Goal: Task Accomplishment & Management: Manage account settings

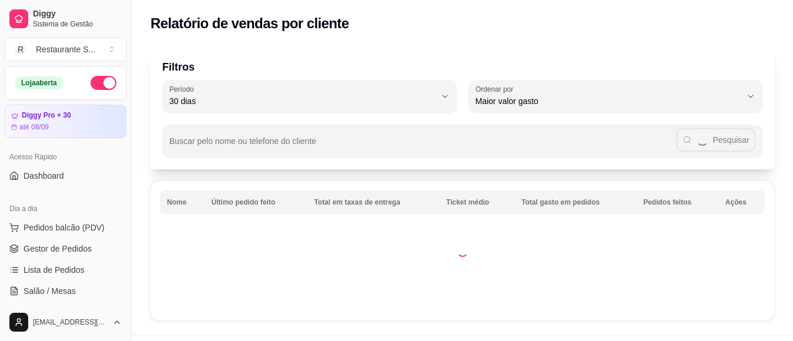
select select "30"
select select "HIGHEST_TOTAL_SPENT_WITH_ORDERS"
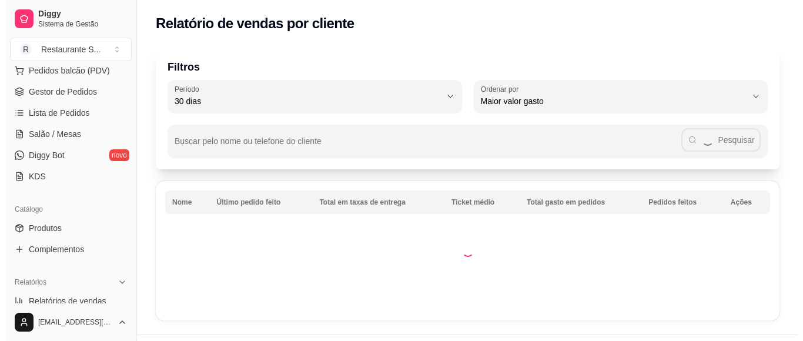
scroll to position [118, 0]
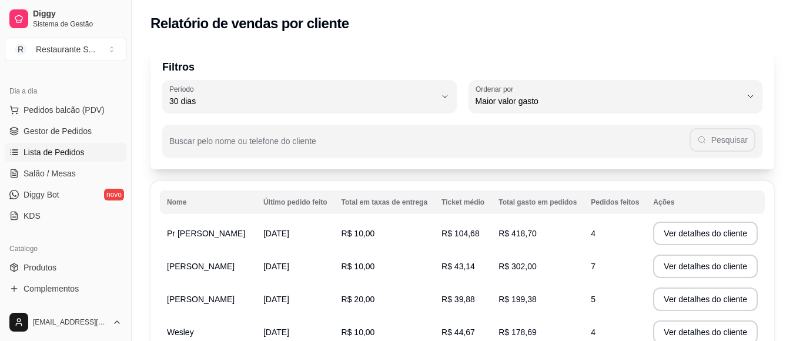
click at [78, 151] on span "Lista de Pedidos" at bounding box center [54, 152] width 61 height 12
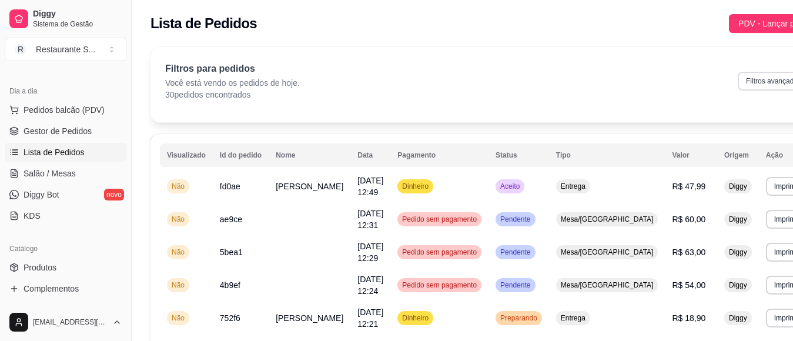
click at [738, 84] on button "Filtros avançados" at bounding box center [774, 81] width 72 height 19
select select "0"
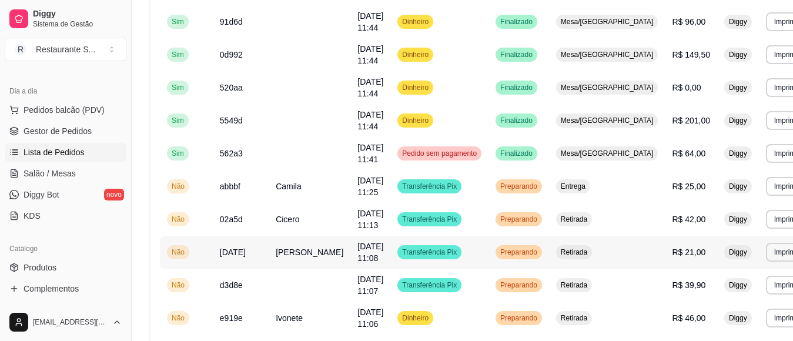
scroll to position [902, 0]
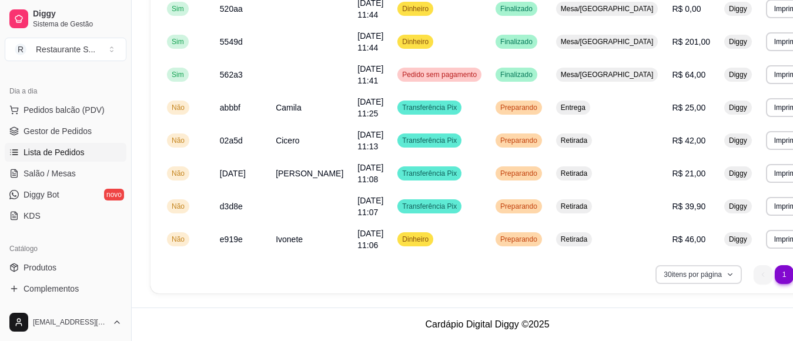
click at [684, 275] on button "30 itens por página" at bounding box center [699, 274] width 86 height 19
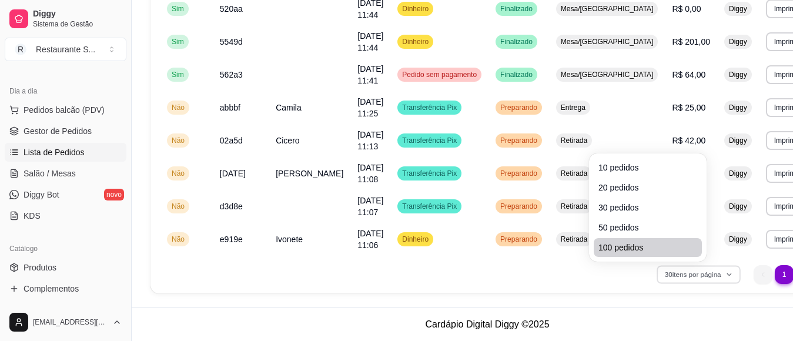
click at [623, 251] on span "100 pedidos" at bounding box center [648, 248] width 99 height 12
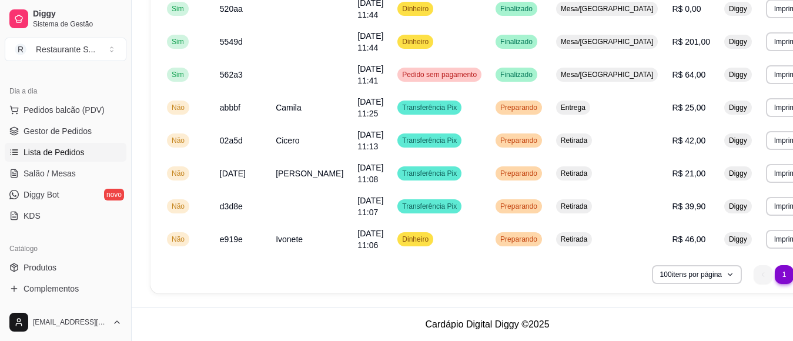
click at [754, 275] on ul "1 1" at bounding box center [784, 274] width 61 height 19
click at [754, 274] on ul "1 1" at bounding box center [784, 274] width 61 height 19
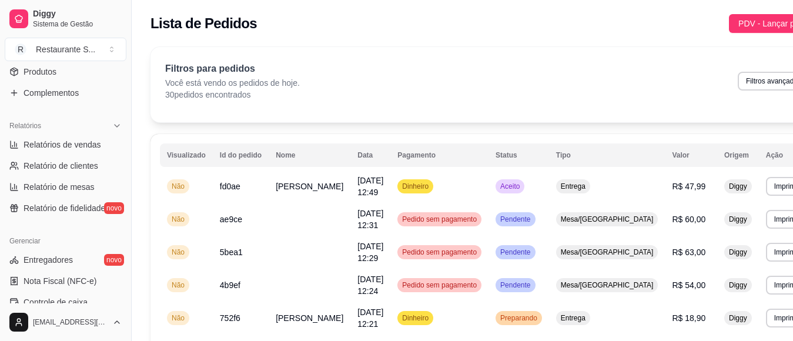
scroll to position [353, 0]
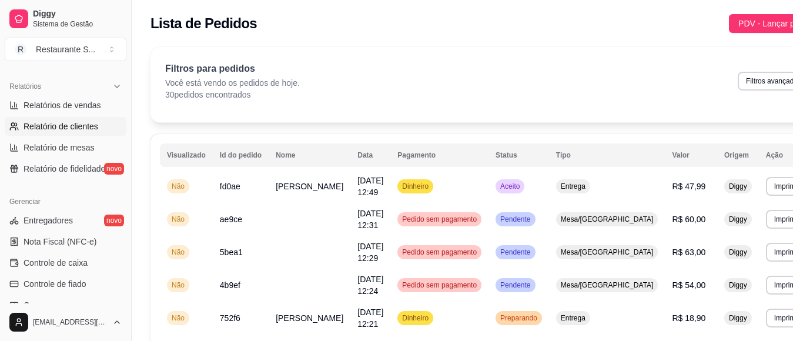
click at [76, 126] on span "Relatório de clientes" at bounding box center [61, 127] width 75 height 12
select select "30"
select select "HIGHEST_TOTAL_SPENT_WITH_ORDERS"
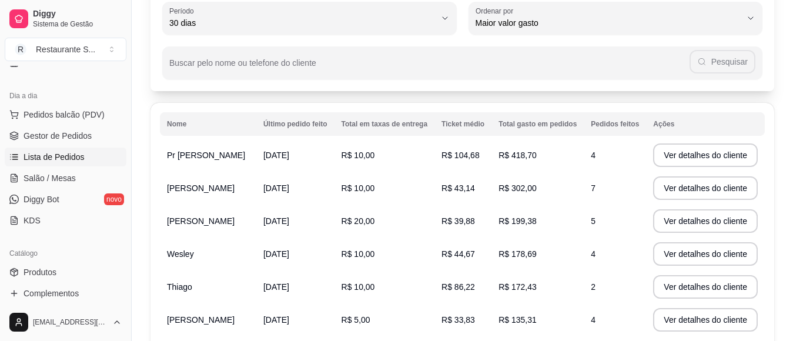
scroll to position [74, 0]
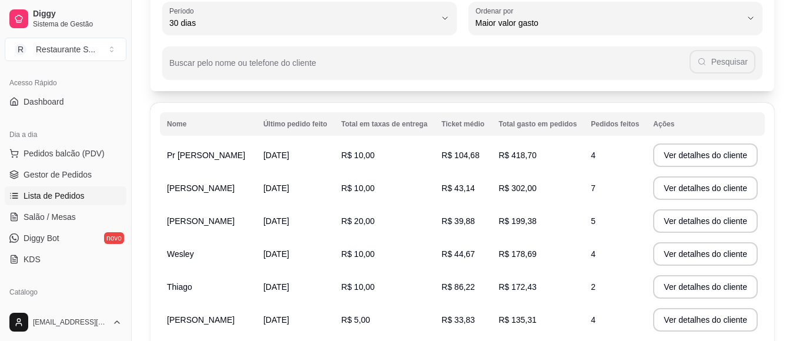
click at [64, 198] on span "Lista de Pedidos" at bounding box center [54, 196] width 61 height 12
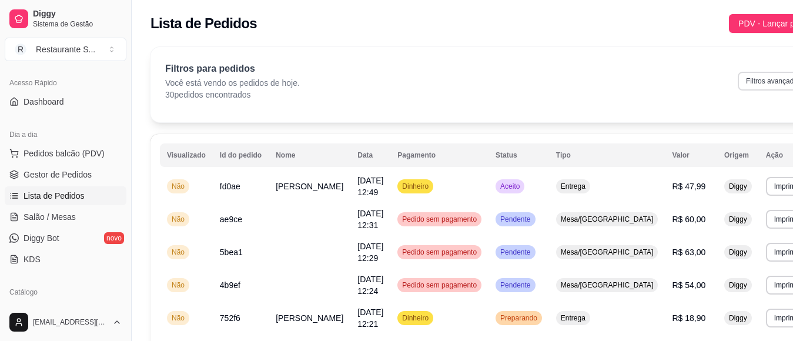
click at [738, 79] on button "Filtros avançados" at bounding box center [774, 81] width 72 height 19
select select "0"
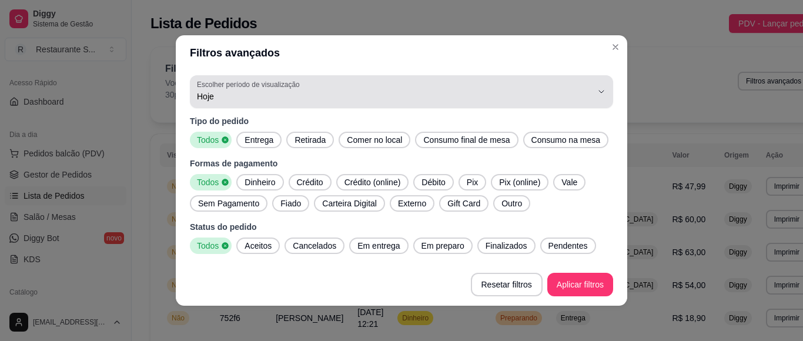
click at [229, 98] on span "Hoje" at bounding box center [394, 97] width 395 height 12
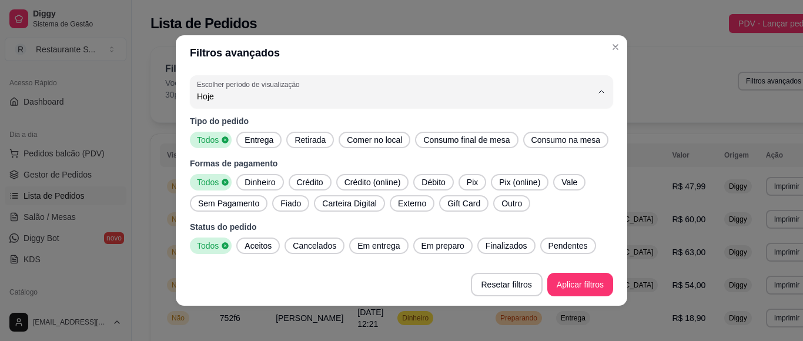
click at [236, 226] on span "45 dias" at bounding box center [386, 220] width 368 height 11
type input "45"
select select "45"
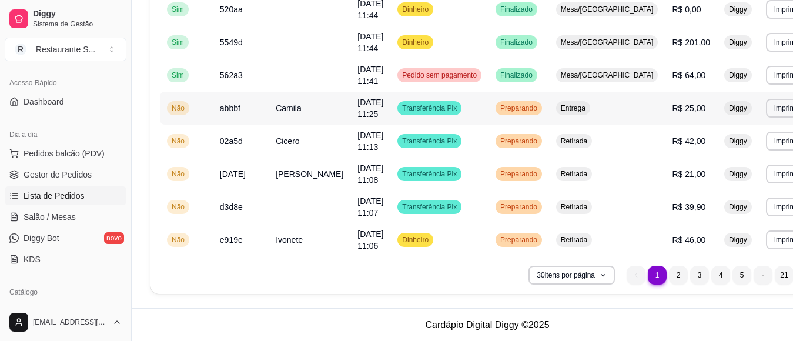
scroll to position [902, 0]
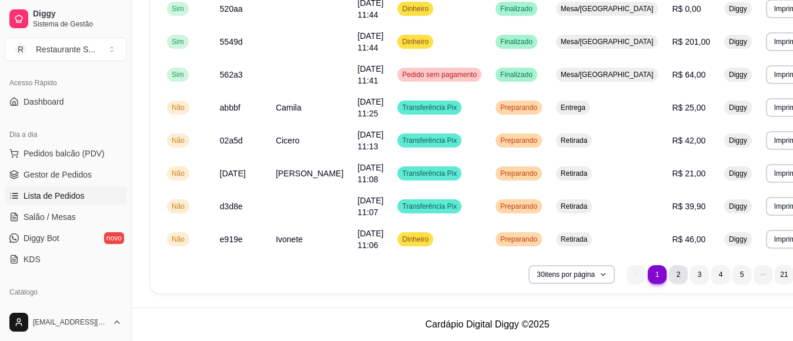
click at [669, 276] on li "2" at bounding box center [678, 274] width 19 height 19
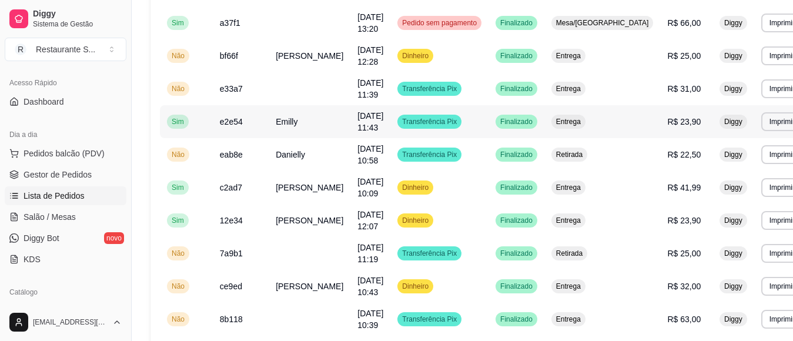
scroll to position [236, 0]
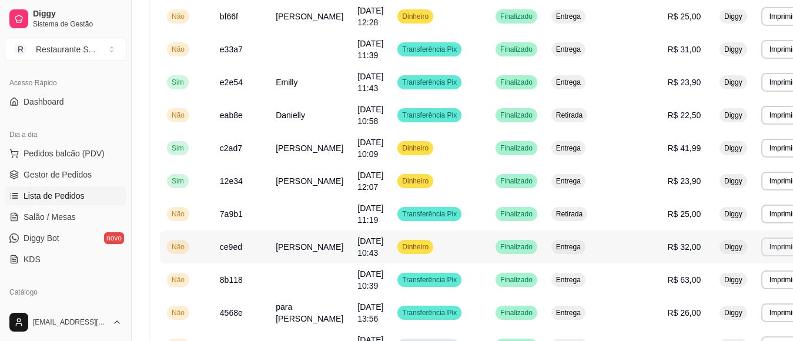
click at [762, 251] on button "Imprimir" at bounding box center [783, 247] width 42 height 19
click at [718, 285] on button "IMPRESSORA" at bounding box center [716, 288] width 82 height 18
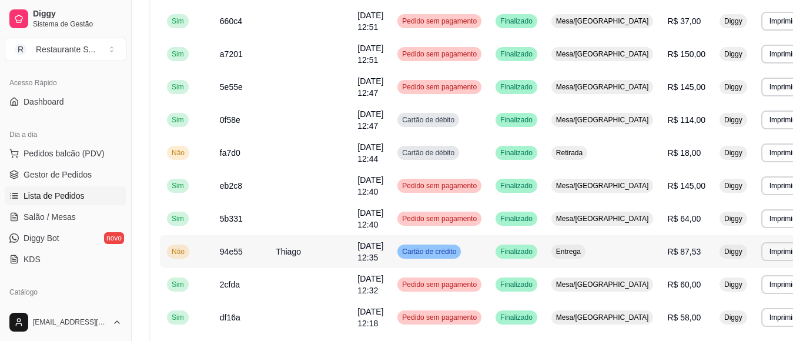
scroll to position [902, 0]
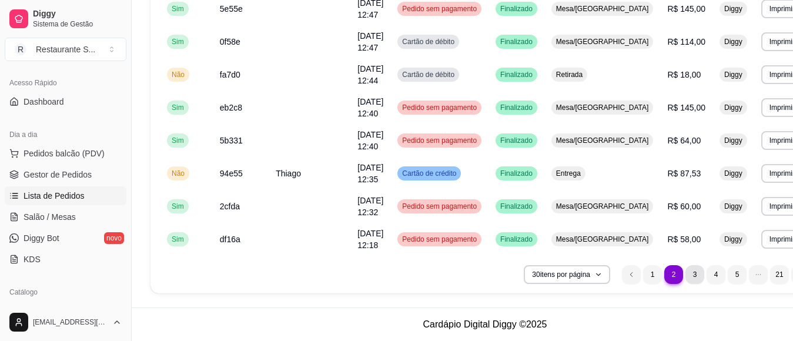
click at [686, 272] on li "3" at bounding box center [695, 274] width 19 height 19
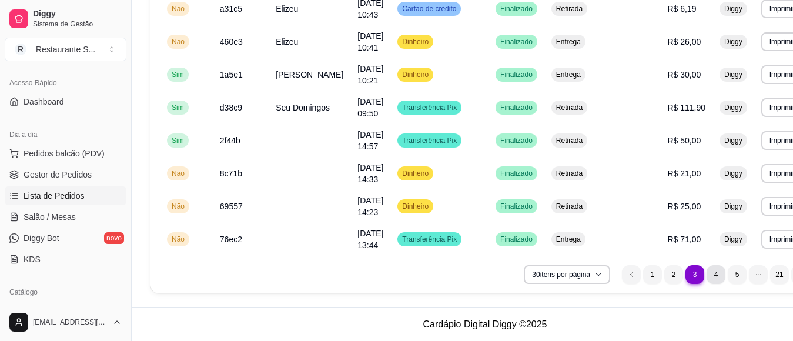
click at [707, 275] on li "4" at bounding box center [716, 274] width 19 height 19
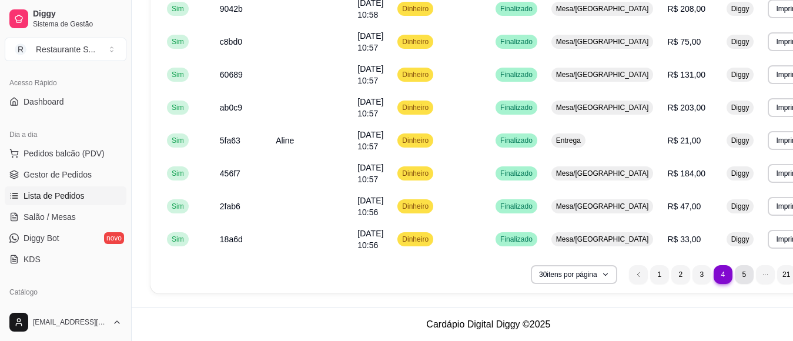
click at [735, 278] on li "5" at bounding box center [744, 274] width 19 height 19
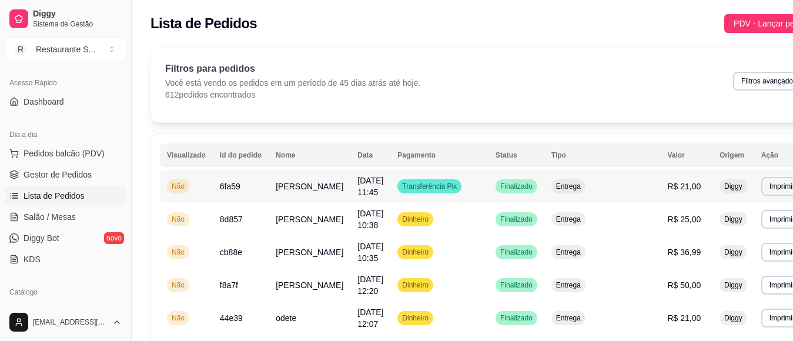
scroll to position [39, 0]
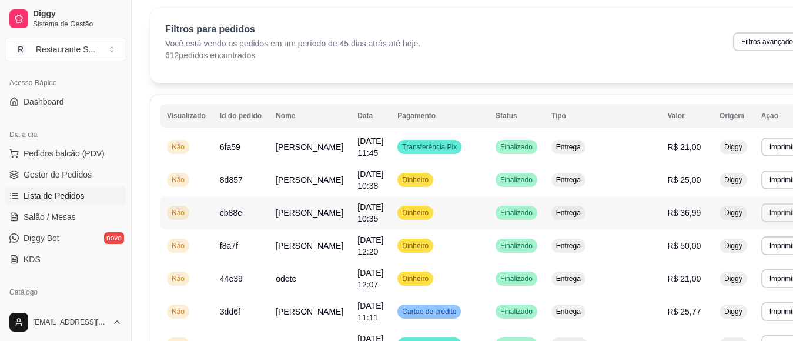
click at [762, 215] on button "Imprimir" at bounding box center [783, 213] width 42 height 19
click at [719, 258] on button "IMPRESSORA" at bounding box center [716, 254] width 82 height 18
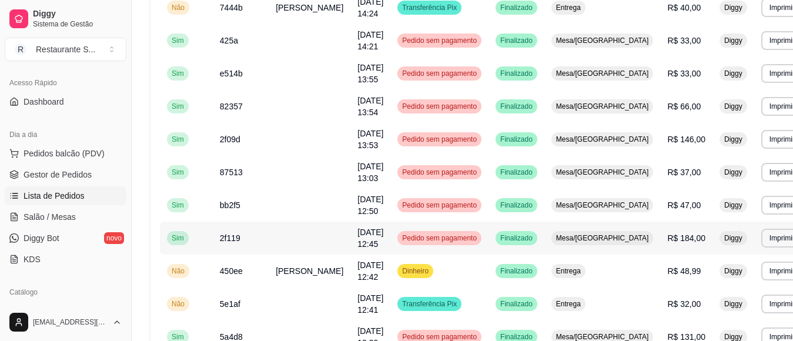
scroll to position [745, 0]
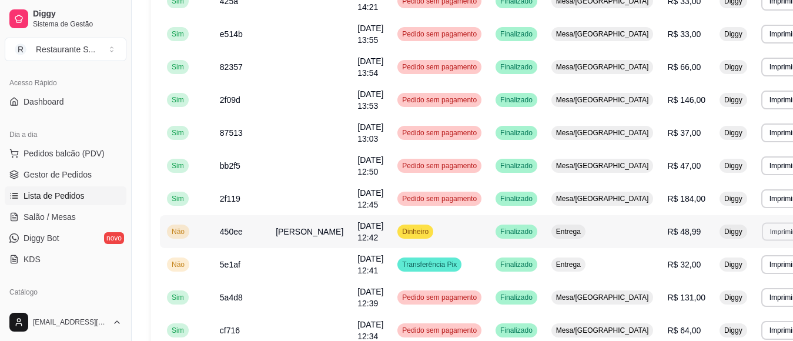
click at [762, 235] on button "Imprimir" at bounding box center [782, 231] width 41 height 18
click at [718, 273] on button "IMPRESSORA" at bounding box center [716, 273] width 85 height 19
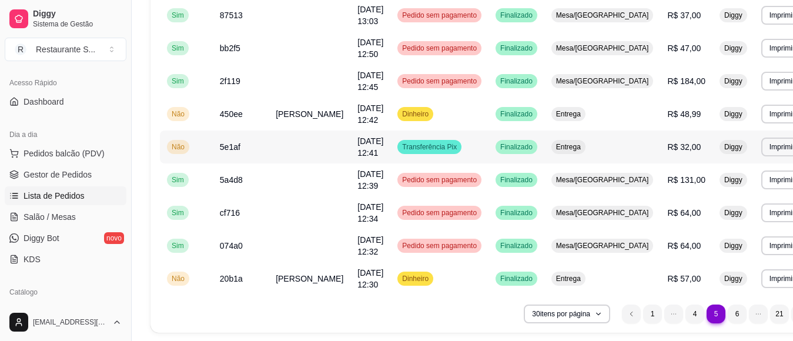
scroll to position [902, 0]
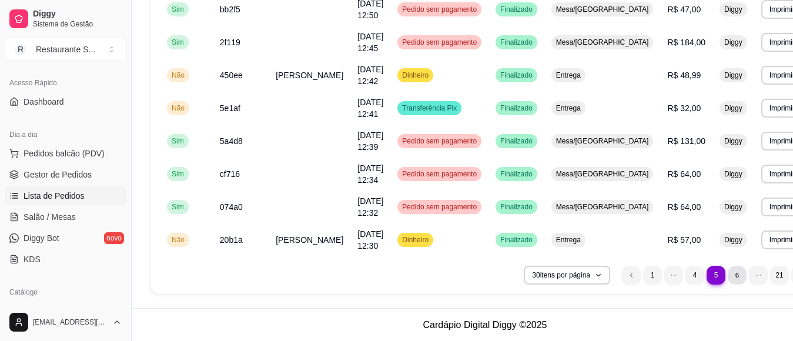
click at [729, 274] on li "6" at bounding box center [738, 275] width 18 height 18
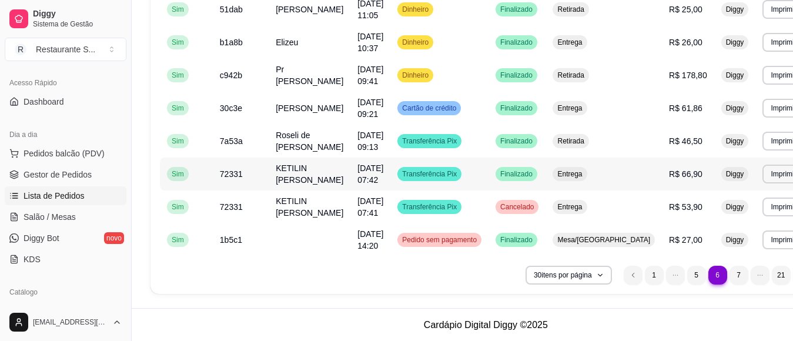
scroll to position [926, 0]
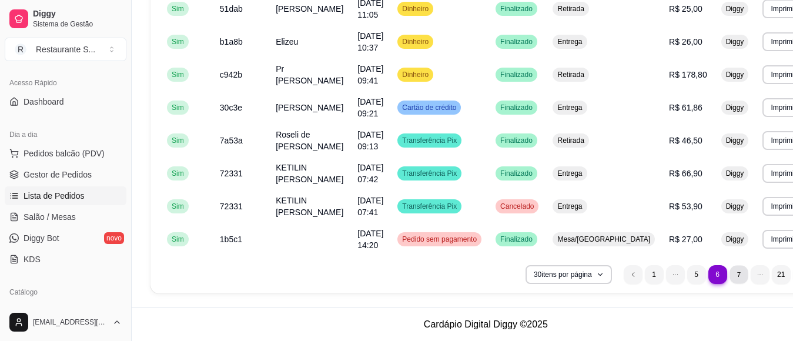
click at [730, 275] on li "7" at bounding box center [739, 274] width 18 height 18
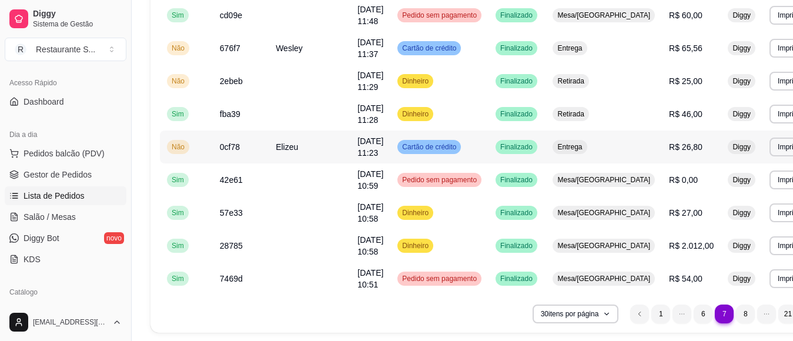
scroll to position [902, 0]
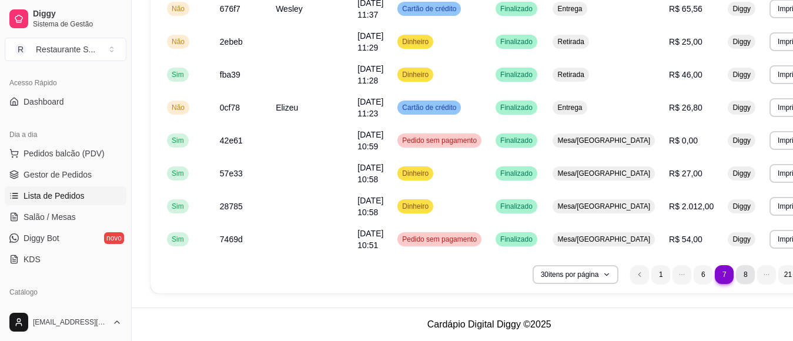
click at [736, 278] on li "8" at bounding box center [745, 274] width 19 height 19
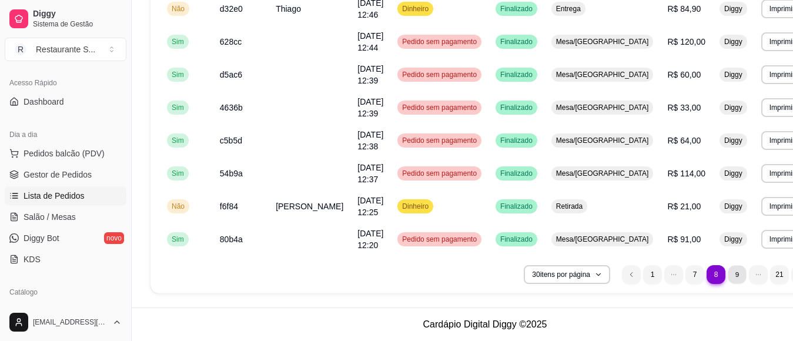
click at [729, 275] on li "9" at bounding box center [738, 274] width 18 height 18
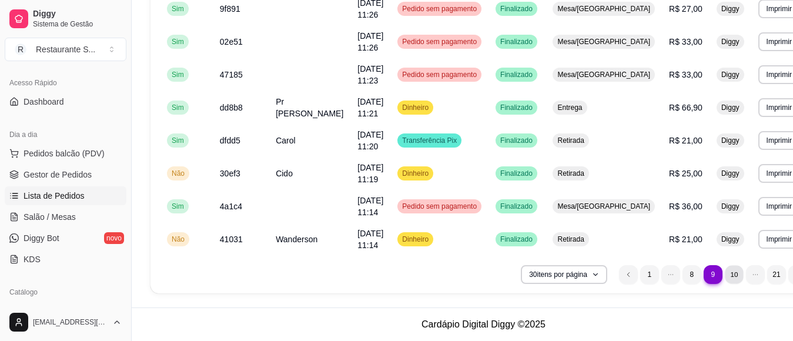
click at [725, 271] on li "10" at bounding box center [734, 274] width 18 height 18
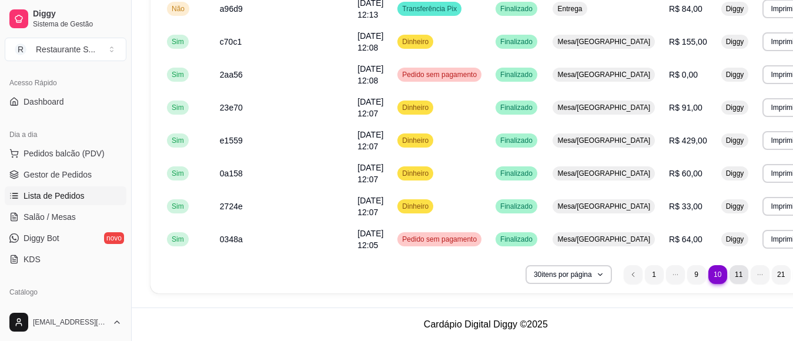
click at [730, 276] on li "11" at bounding box center [739, 274] width 19 height 19
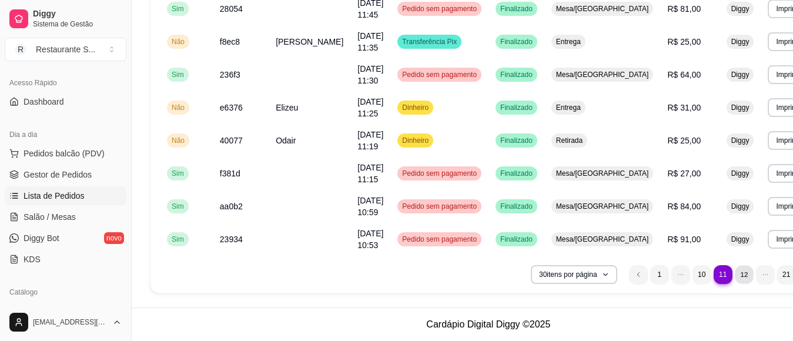
click at [735, 278] on li "12" at bounding box center [744, 274] width 18 height 18
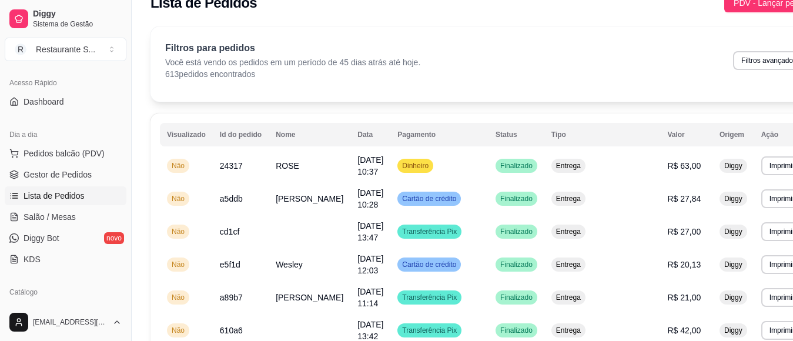
scroll to position [0, 0]
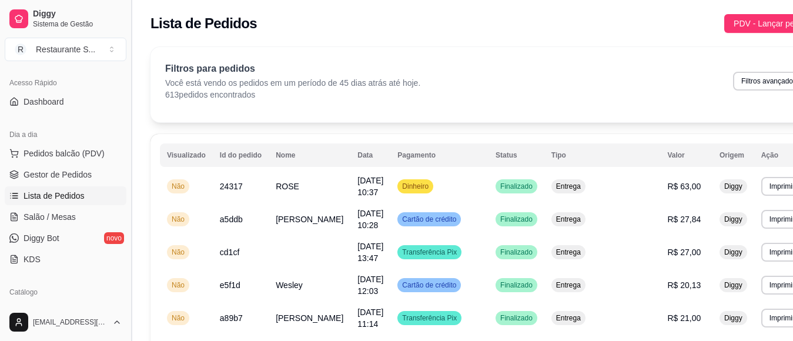
drag, startPoint x: 68, startPoint y: 166, endPoint x: 129, endPoint y: 190, distance: 65.5
click at [68, 166] on link "Gestor de Pedidos" at bounding box center [66, 174] width 122 height 19
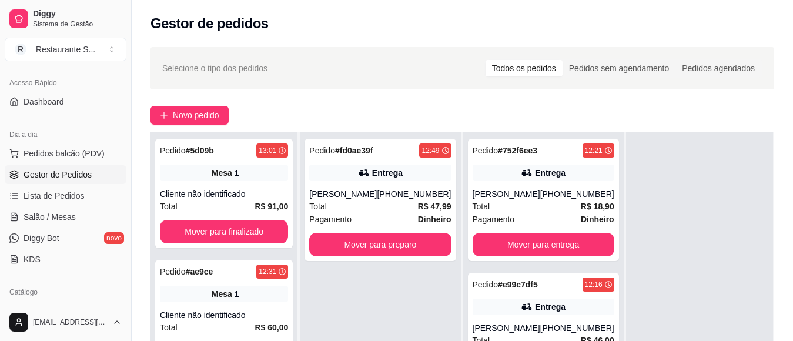
scroll to position [39, 0]
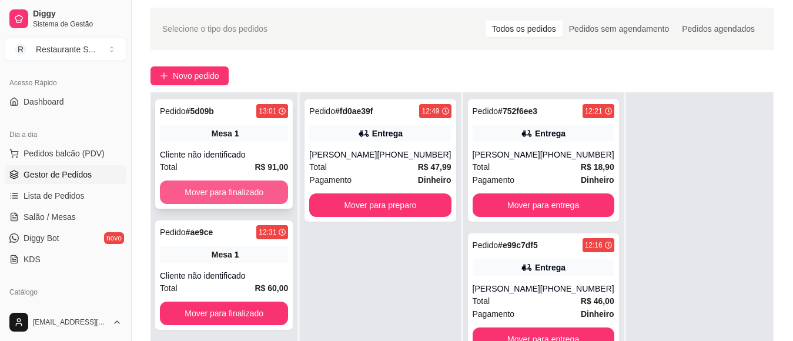
click at [240, 192] on button "Mover para finalizado" at bounding box center [224, 193] width 128 height 24
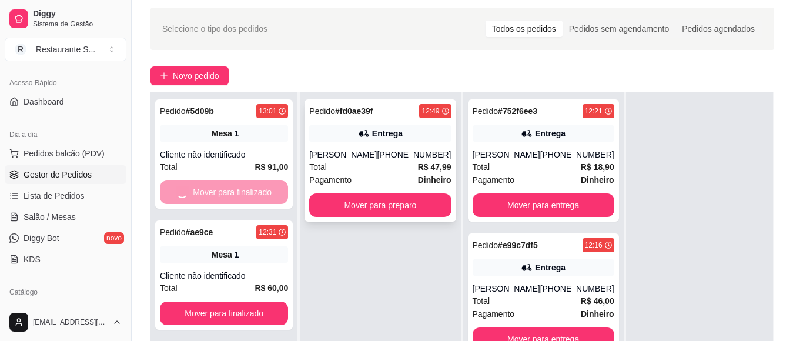
click at [399, 216] on div "Pedido # fd0ae39f 12:49 Entrega [PERSON_NAME] [PHONE_NUMBER] Total R$ 47,99 Pag…" at bounding box center [380, 160] width 151 height 122
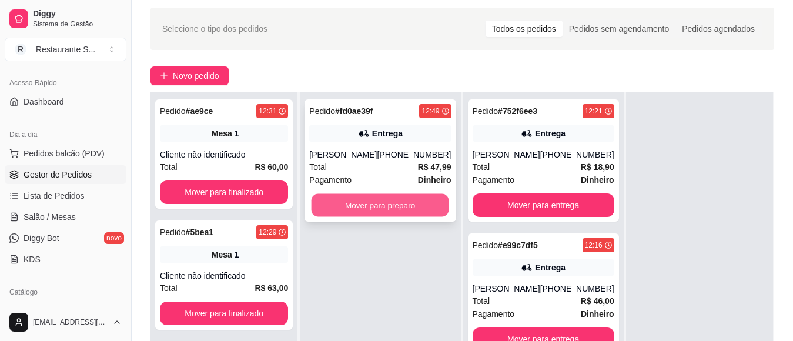
click at [411, 201] on button "Mover para preparo" at bounding box center [381, 205] width 138 height 23
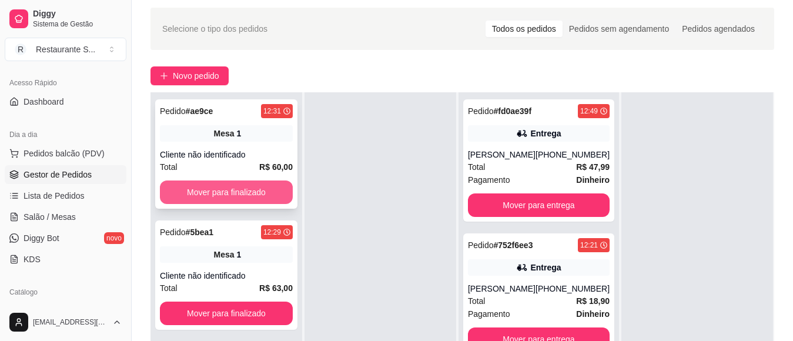
click at [248, 197] on button "Mover para finalizado" at bounding box center [226, 193] width 133 height 24
click at [255, 191] on button "Mover para finalizado" at bounding box center [226, 193] width 133 height 24
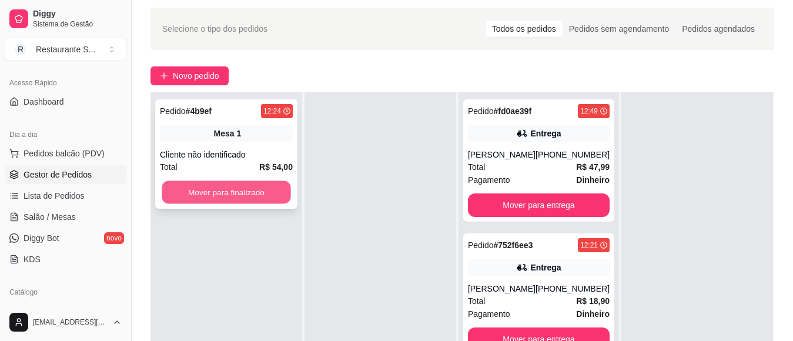
click at [259, 194] on button "Mover para finalizado" at bounding box center [226, 192] width 129 height 23
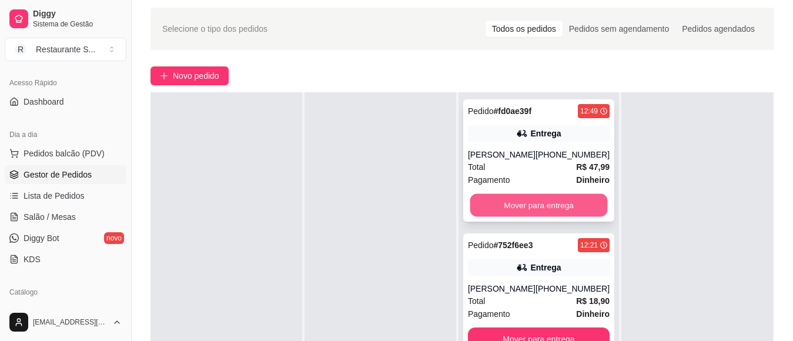
click at [533, 209] on button "Mover para entrega" at bounding box center [539, 205] width 138 height 23
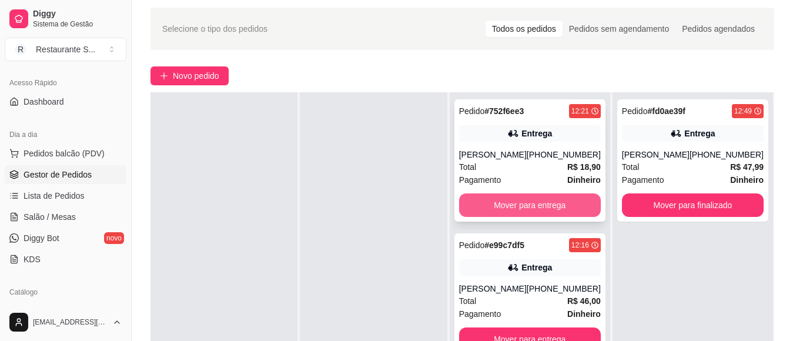
click at [538, 208] on button "Mover para entrega" at bounding box center [530, 206] width 142 height 24
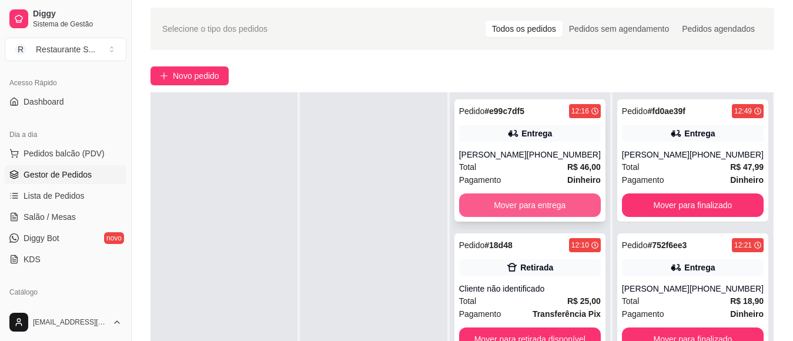
click at [538, 211] on button "Mover para entrega" at bounding box center [530, 206] width 142 height 24
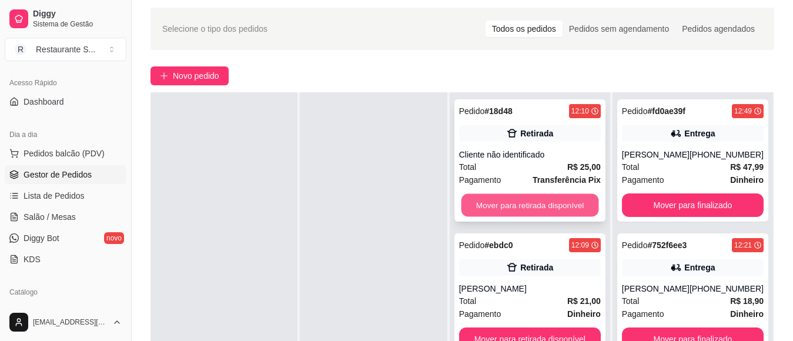
click at [538, 209] on button "Mover para retirada disponível" at bounding box center [530, 205] width 138 height 23
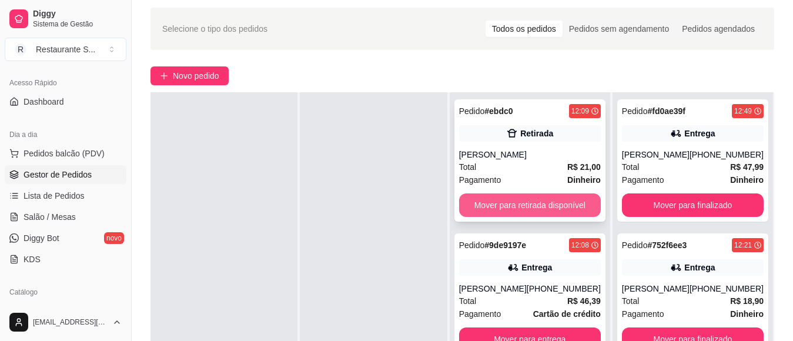
click at [537, 207] on button "Mover para retirada disponível" at bounding box center [530, 206] width 142 height 24
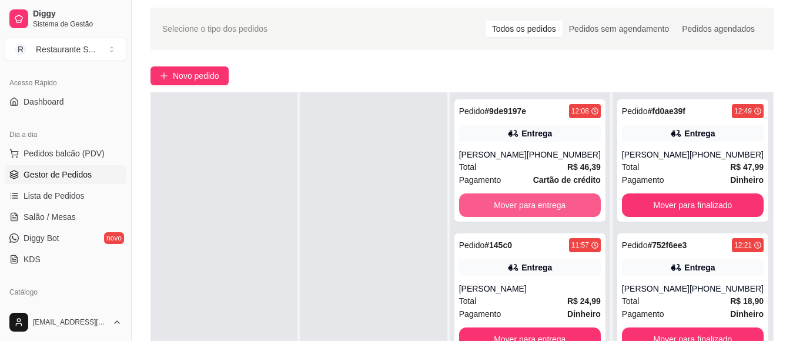
click at [536, 208] on button "Mover para entrega" at bounding box center [530, 206] width 142 height 24
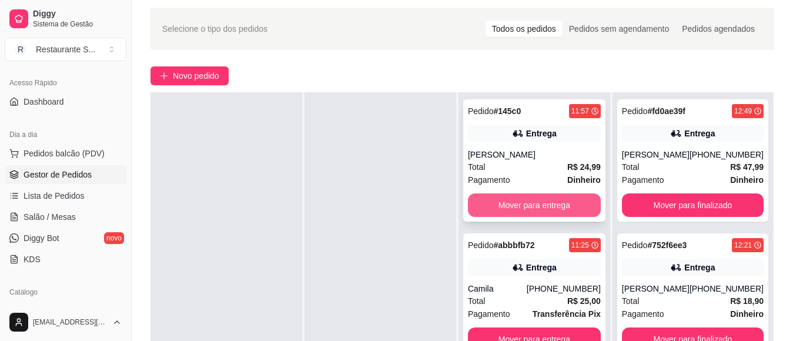
click at [535, 209] on button "Mover para entrega" at bounding box center [534, 206] width 133 height 24
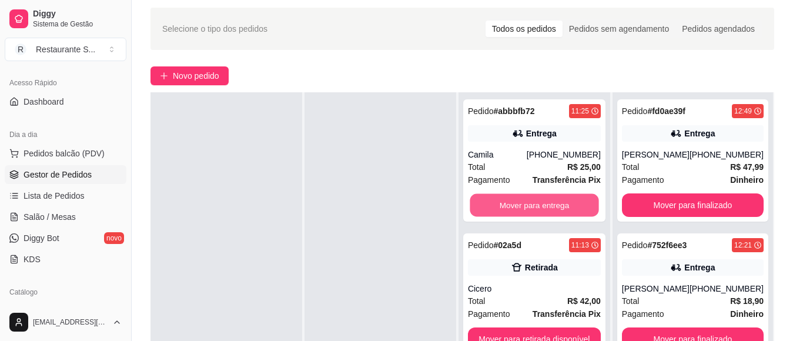
click at [535, 209] on button "Mover para entrega" at bounding box center [534, 205] width 129 height 23
click at [535, 209] on button "Mover para retirada disponível" at bounding box center [534, 205] width 129 height 23
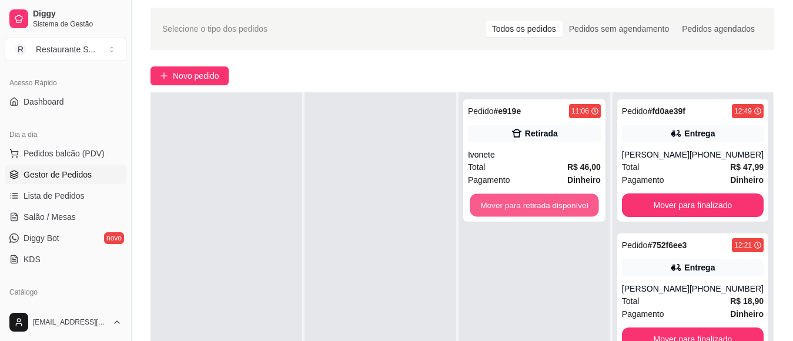
click at [535, 209] on button "Mover para retirada disponível" at bounding box center [534, 205] width 129 height 23
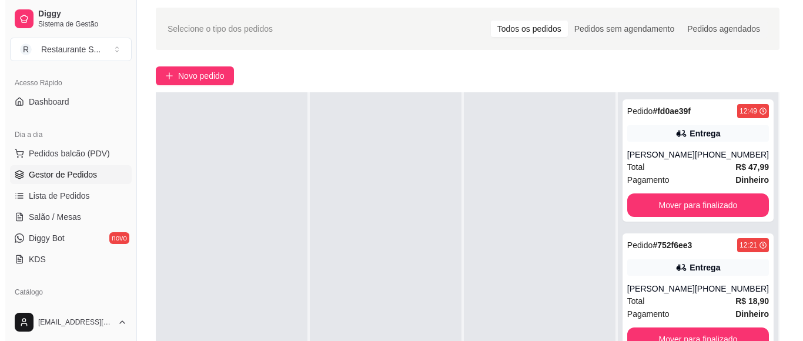
scroll to position [0, 0]
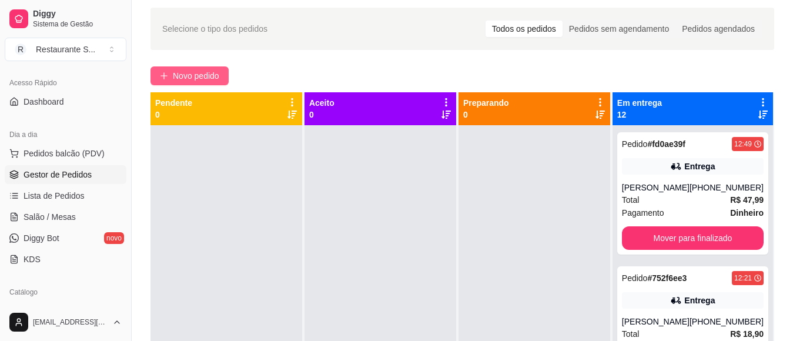
click at [209, 80] on span "Novo pedido" at bounding box center [196, 75] width 46 height 13
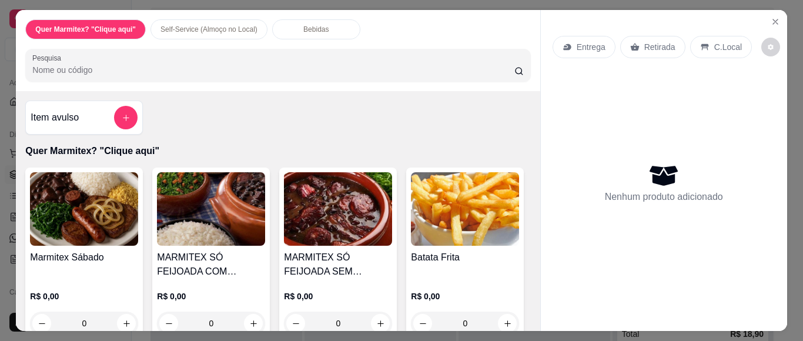
scroll to position [78, 0]
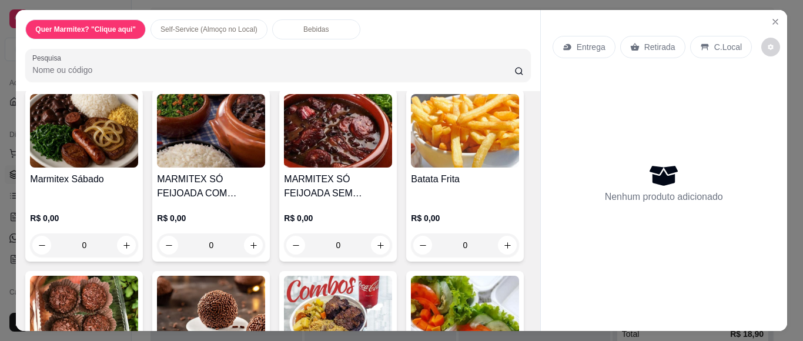
click at [123, 236] on div "0" at bounding box center [84, 246] width 108 height 24
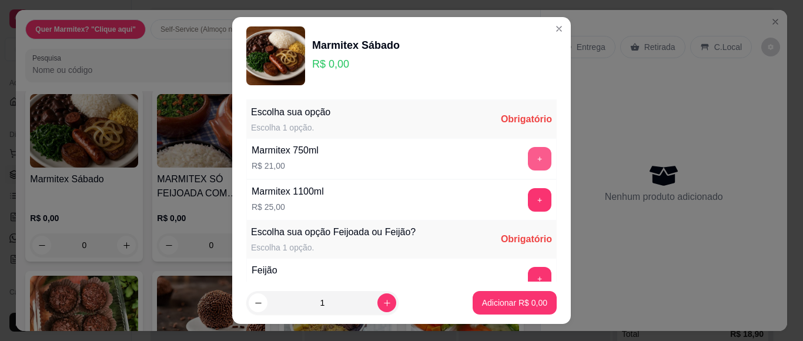
click at [528, 156] on button "+" at bounding box center [540, 159] width 24 height 24
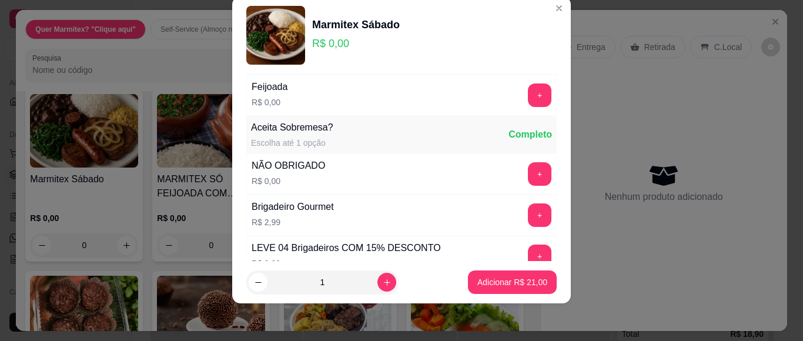
scroll to position [126, 0]
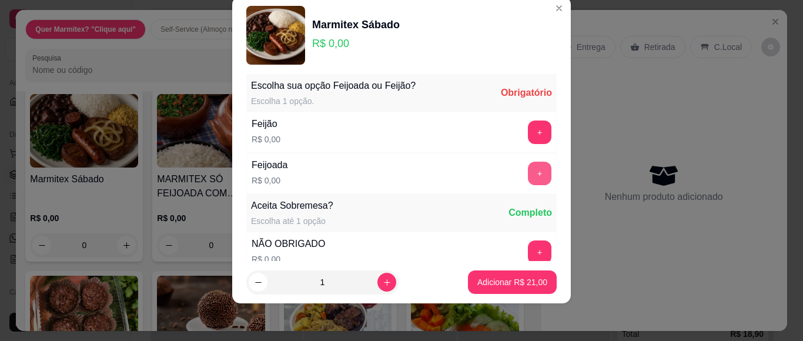
click at [528, 175] on button "+" at bounding box center [540, 174] width 24 height 24
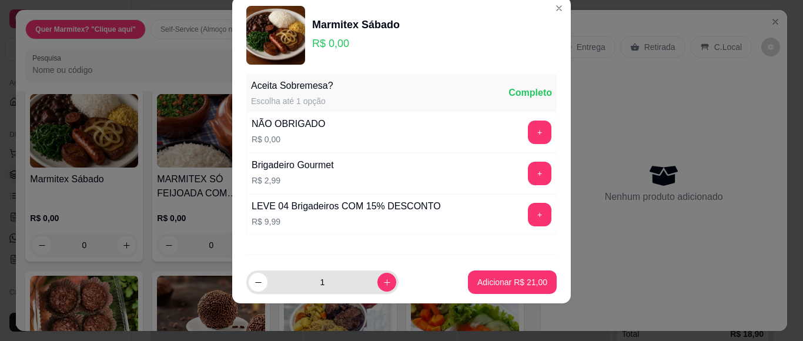
click at [370, 292] on div "1" at bounding box center [323, 283] width 148 height 24
click at [529, 125] on button "+" at bounding box center [540, 132] width 23 height 23
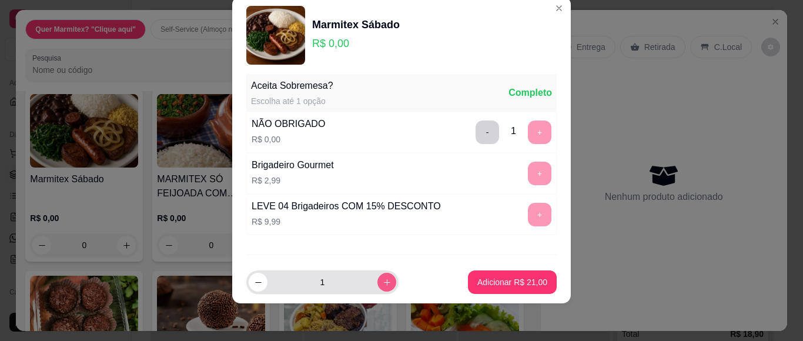
click at [383, 281] on icon "increase-product-quantity" at bounding box center [387, 282] width 9 height 9
type input "2"
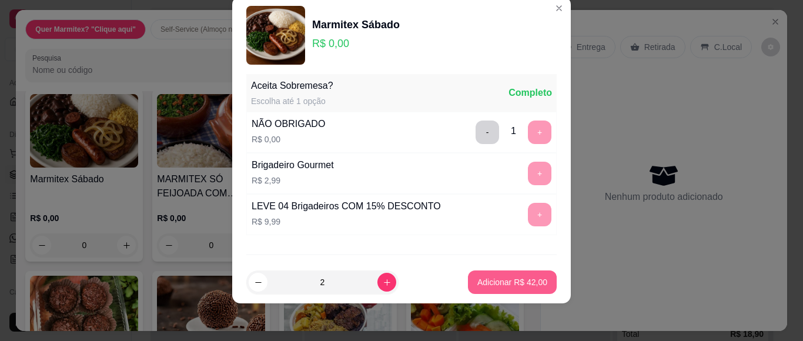
click at [525, 281] on p "Adicionar R$ 42,00" at bounding box center [513, 282] width 70 height 12
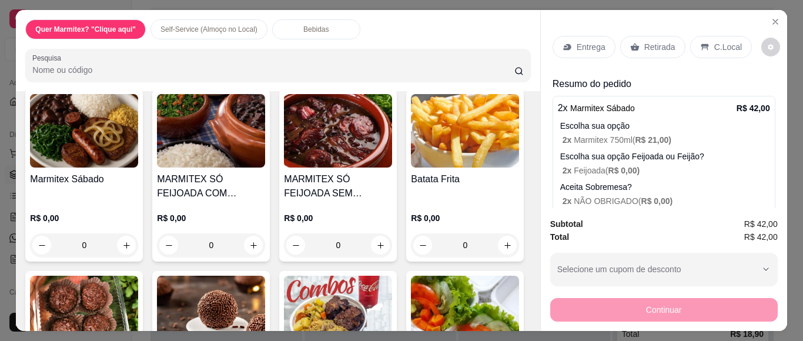
click at [585, 46] on p "Entrega" at bounding box center [591, 47] width 29 height 12
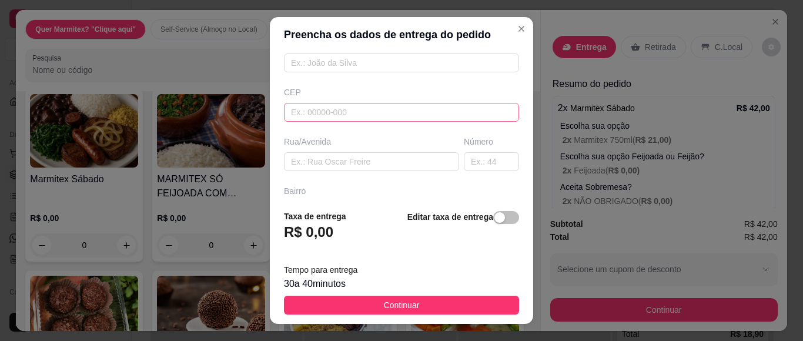
scroll to position [157, 0]
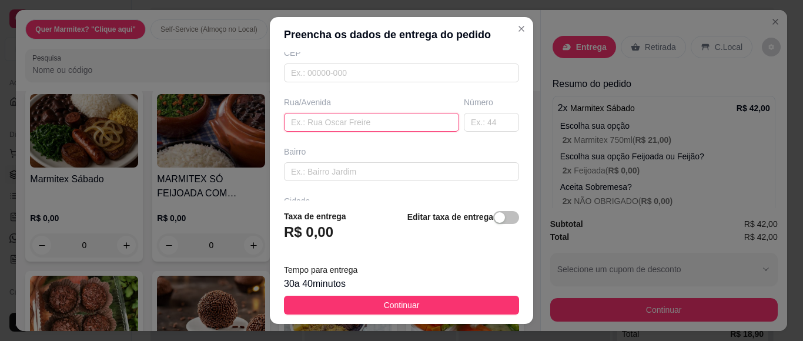
click at [317, 130] on input "text" at bounding box center [371, 122] width 175 height 19
type input "apolo"
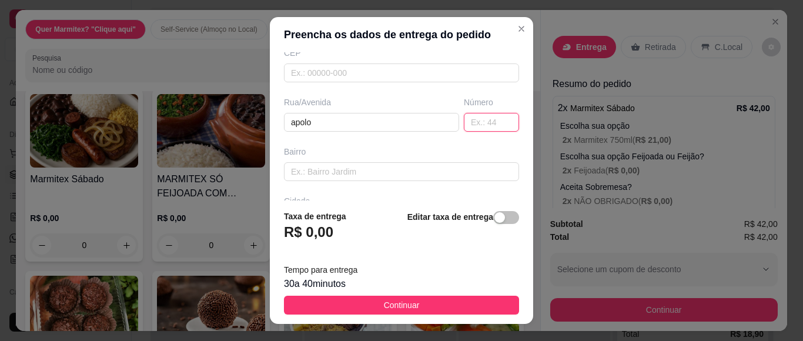
click at [475, 124] on input "text" at bounding box center [491, 122] width 55 height 19
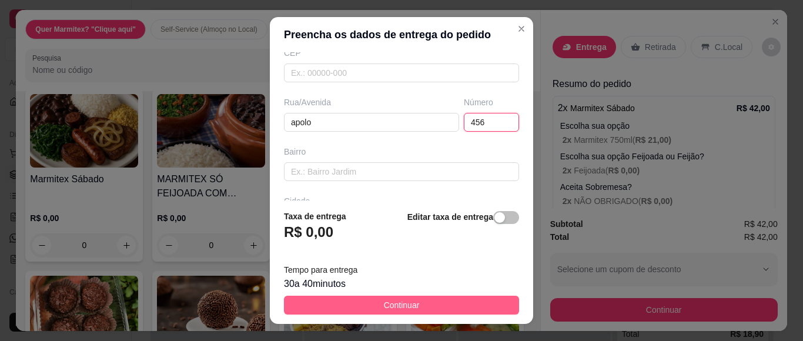
type input "456"
click at [345, 302] on button "Continuar" at bounding box center [401, 305] width 235 height 19
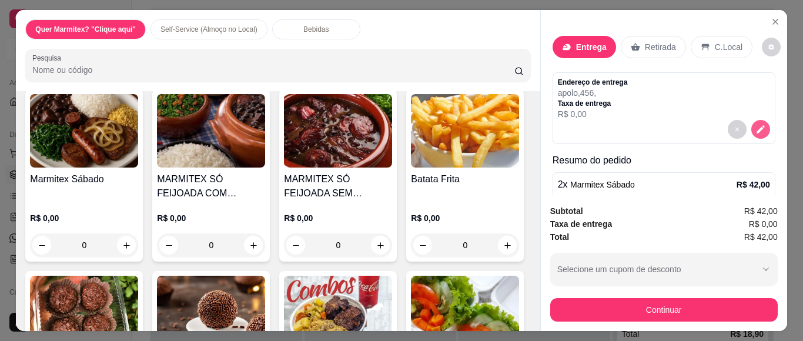
click at [756, 129] on icon "decrease-product-quantity" at bounding box center [761, 129] width 11 height 11
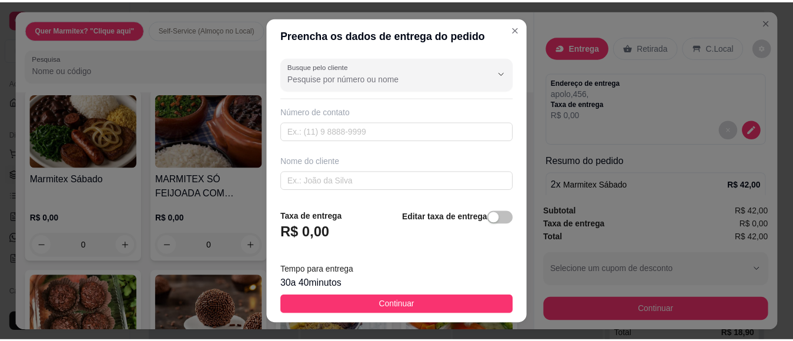
scroll to position [39, 0]
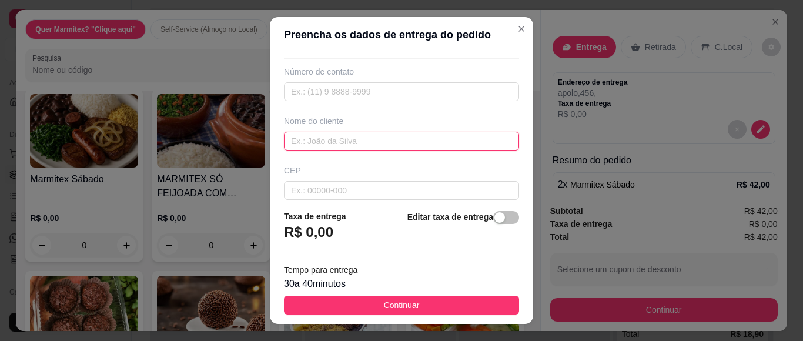
click at [329, 137] on input "text" at bounding box center [401, 141] width 235 height 19
type input "c"
type input "CLAUDINEIA"
click at [409, 310] on span "Continuar" at bounding box center [402, 305] width 36 height 13
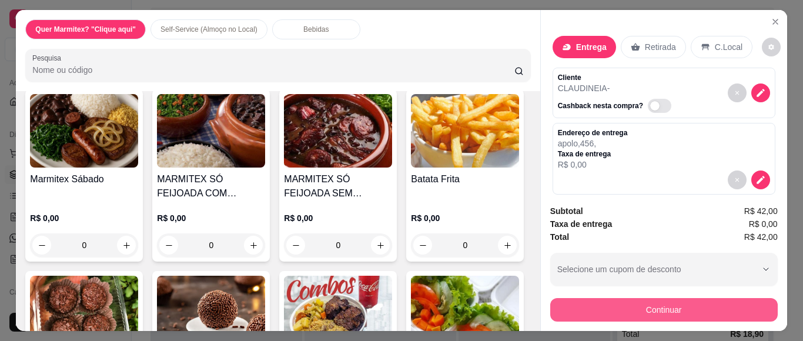
click at [617, 305] on button "Continuar" at bounding box center [665, 310] width 228 height 24
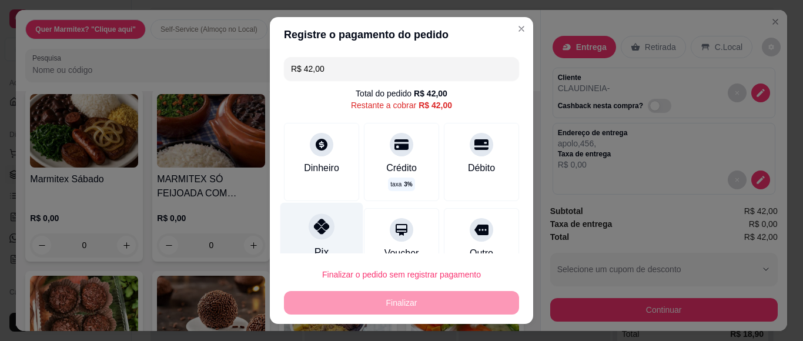
click at [305, 242] on div "Pix" at bounding box center [322, 237] width 83 height 69
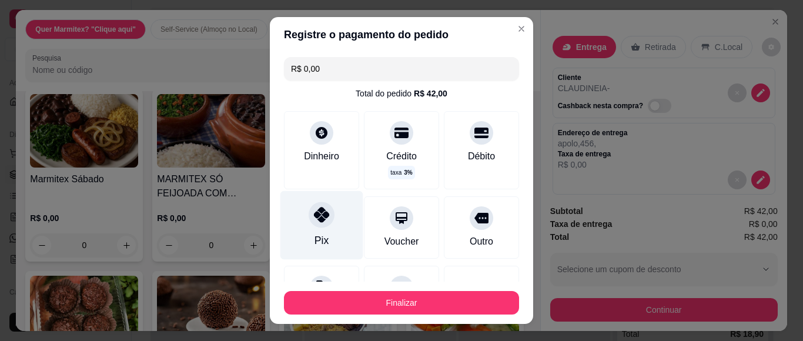
click at [302, 223] on div "Pix" at bounding box center [322, 225] width 83 height 69
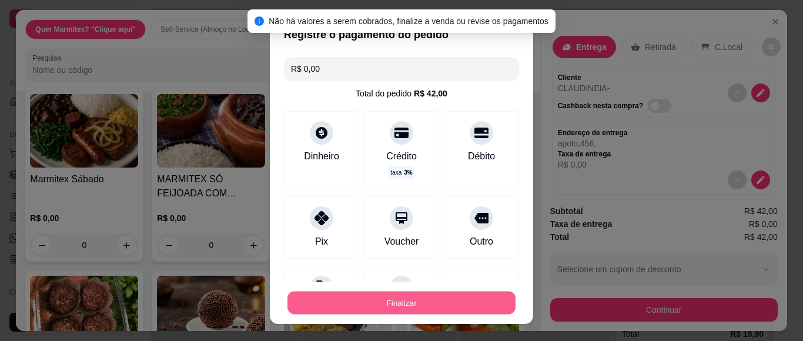
click at [383, 296] on button "Finalizar" at bounding box center [402, 303] width 228 height 23
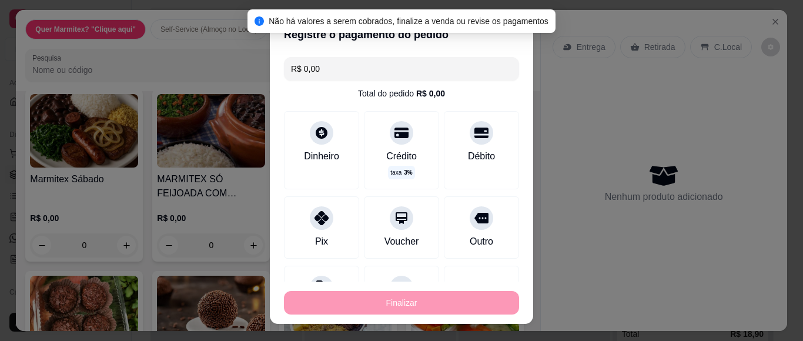
type input "-R$ 42,00"
